Goal: Register for event/course

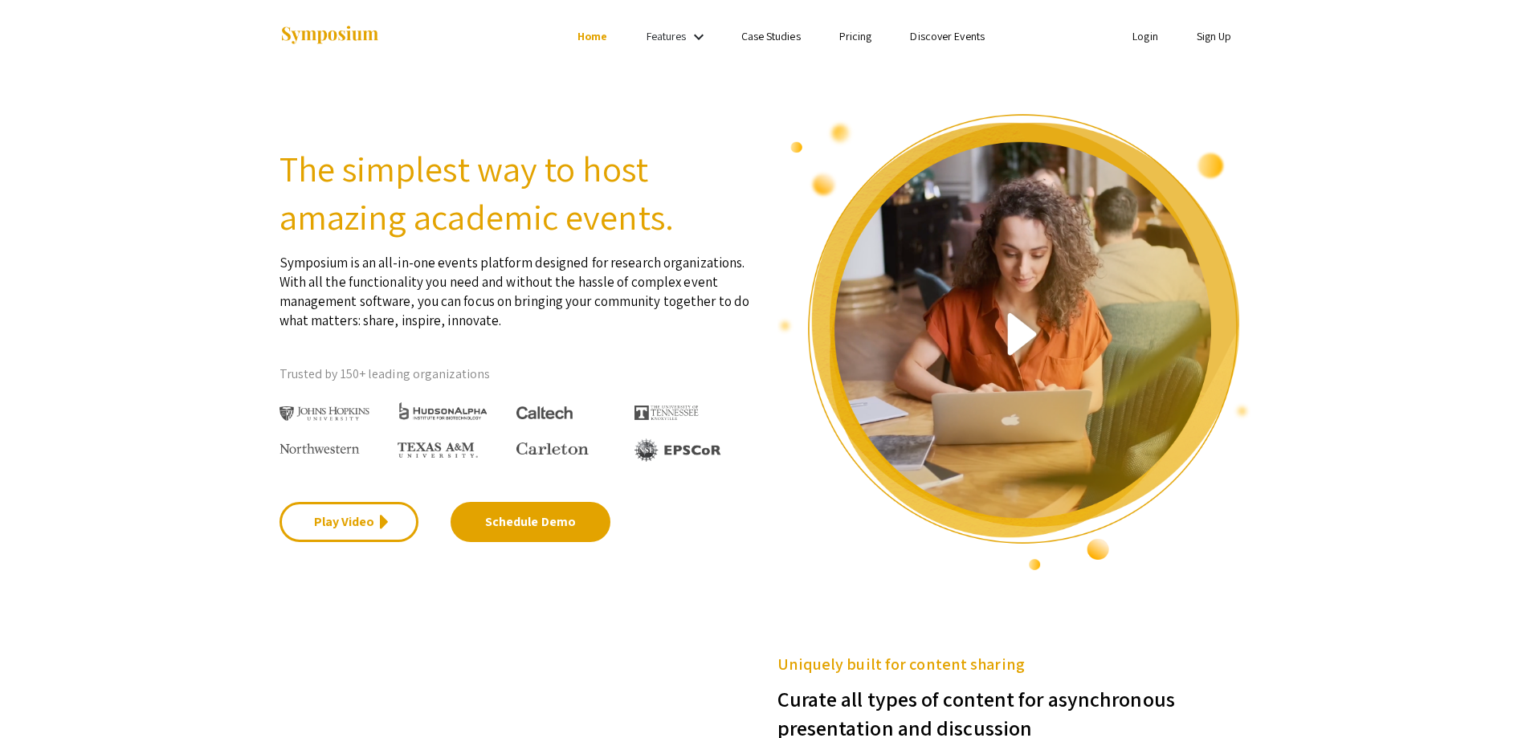
drag, startPoint x: 1234, startPoint y: 36, endPoint x: 1199, endPoint y: 28, distance: 35.5
click at [1232, 34] on li "Sign Up" at bounding box center [1214, 36] width 74 height 19
click at [1199, 28] on li "Sign Up" at bounding box center [1214, 36] width 74 height 19
click at [1218, 33] on link "Sign Up" at bounding box center [1214, 36] width 35 height 14
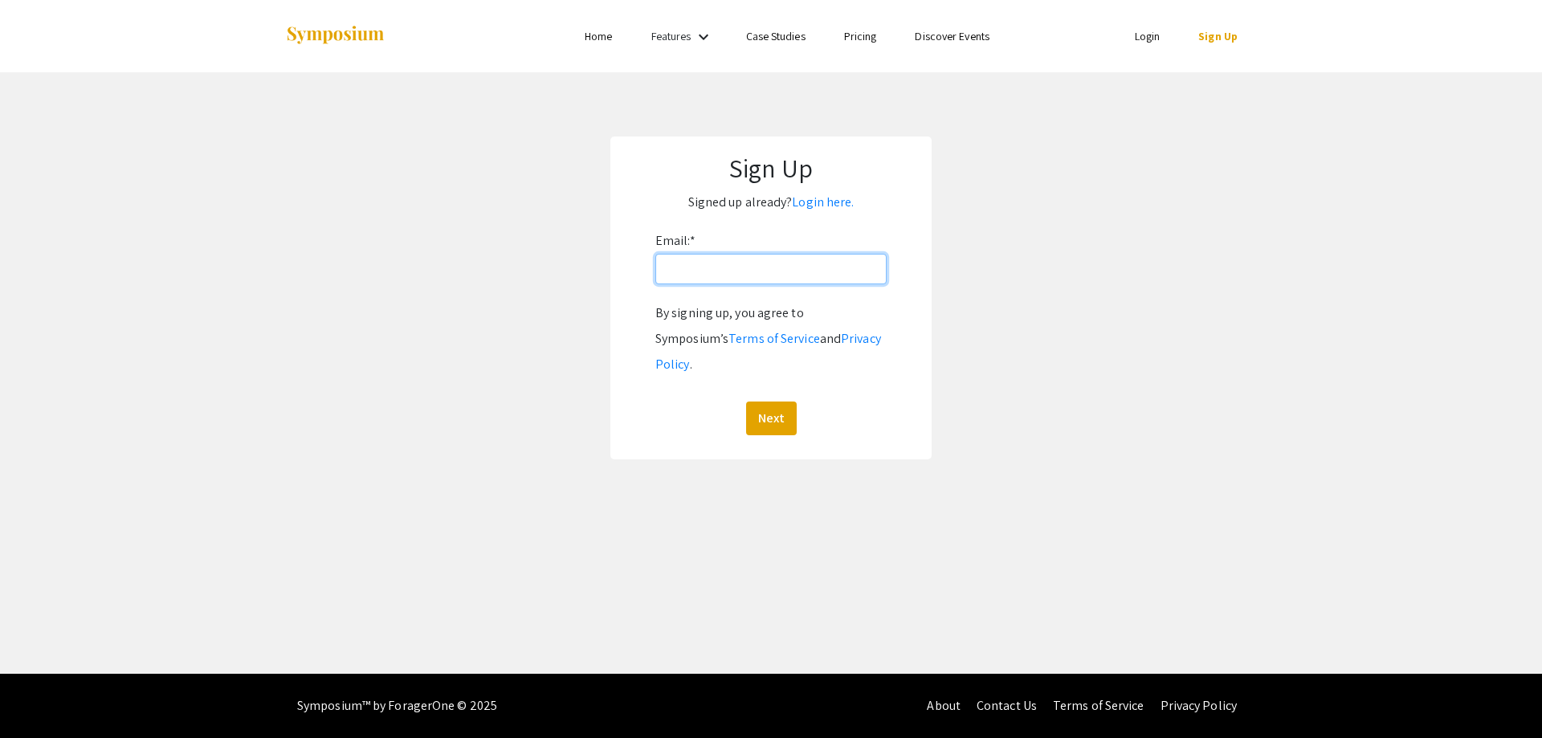
click at [815, 268] on input "Email: *" at bounding box center [770, 269] width 231 height 31
click at [732, 270] on input "aamilasa@andrew.cmu.edu" at bounding box center [770, 269] width 231 height 31
type input "aamilasa@qatar.cmu.edu"
click at [789, 402] on button "Next" at bounding box center [771, 419] width 51 height 34
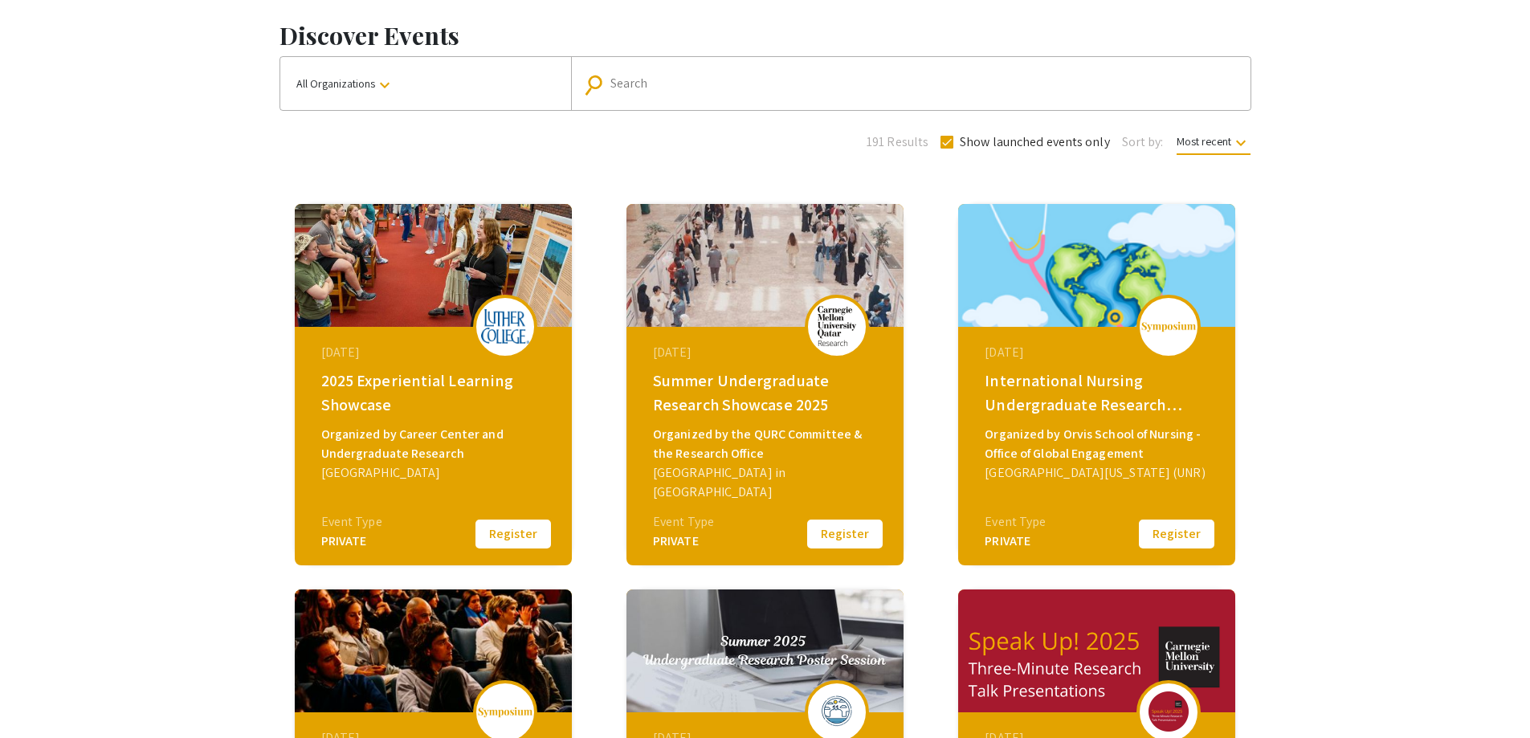
scroll to position [80, 0]
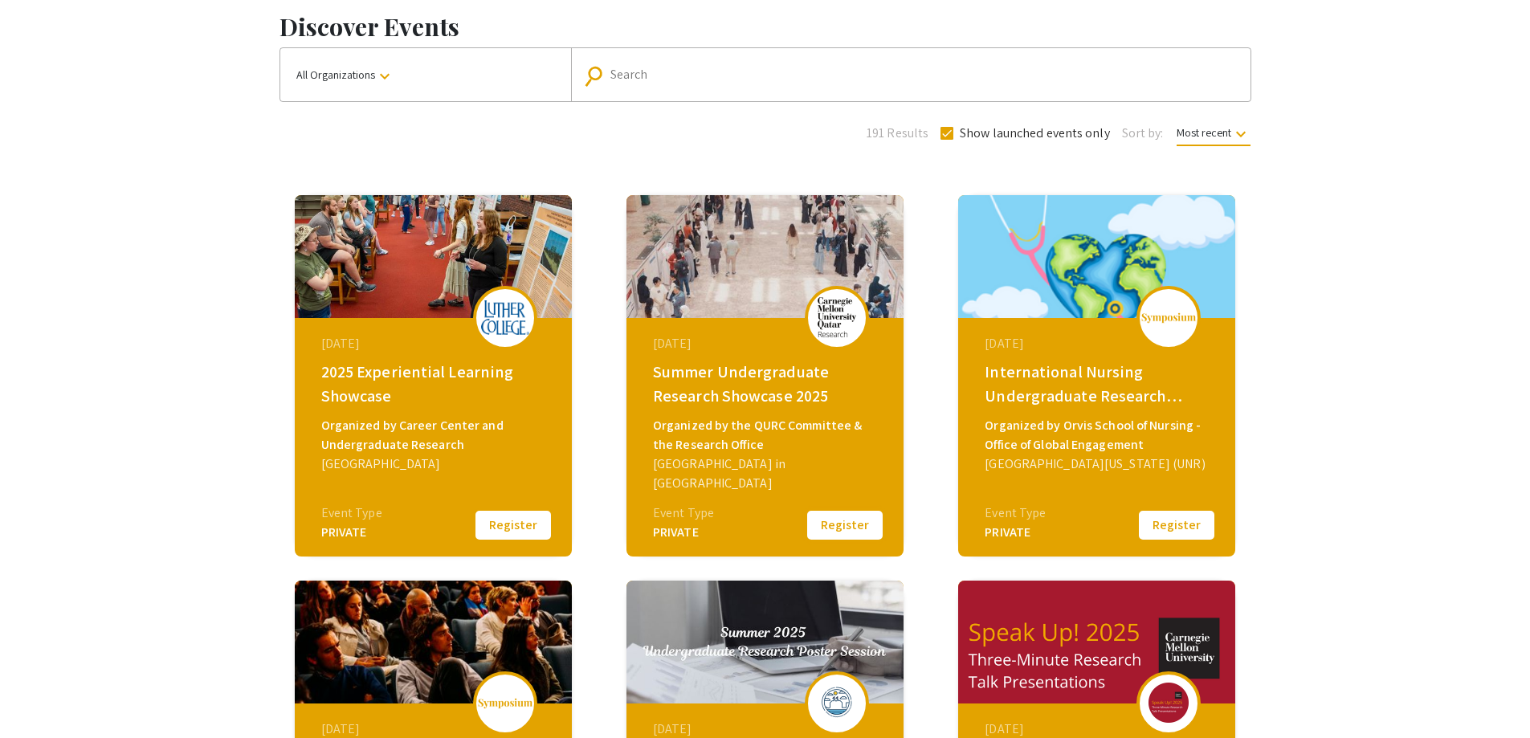
click at [824, 520] on button "Register" at bounding box center [845, 525] width 80 height 34
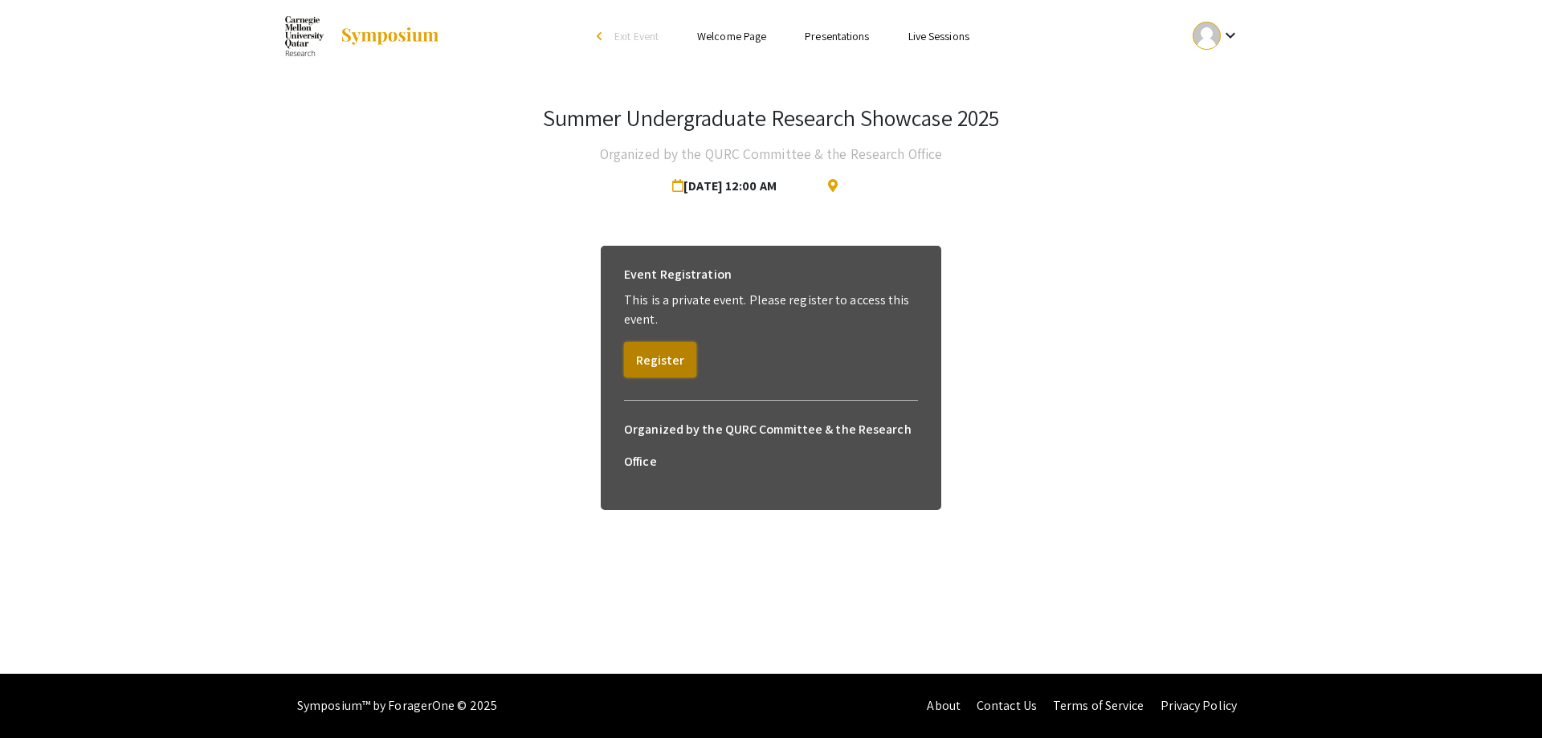
click at [636, 355] on button "Register" at bounding box center [660, 359] width 72 height 35
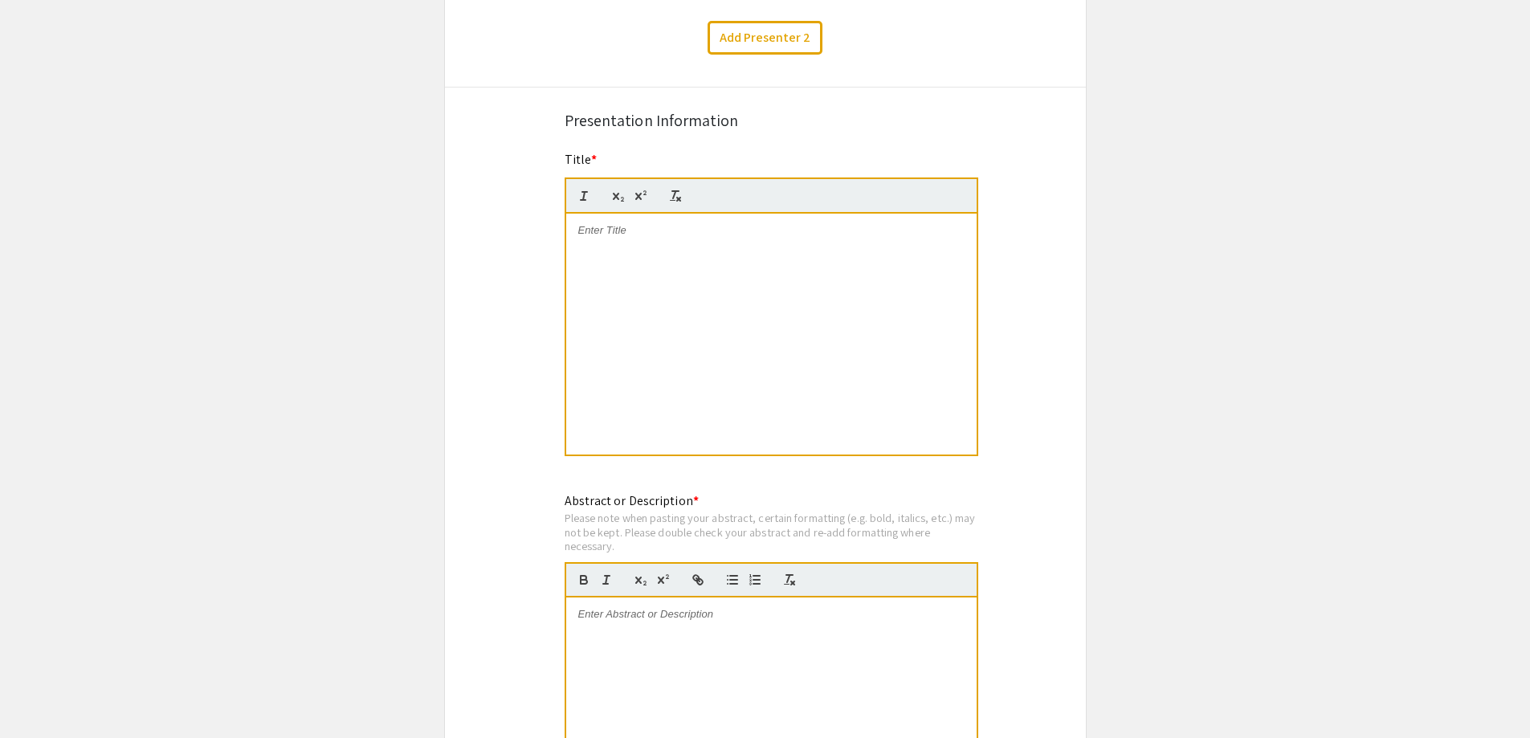
scroll to position [1124, 0]
